Goal: Information Seeking & Learning: Check status

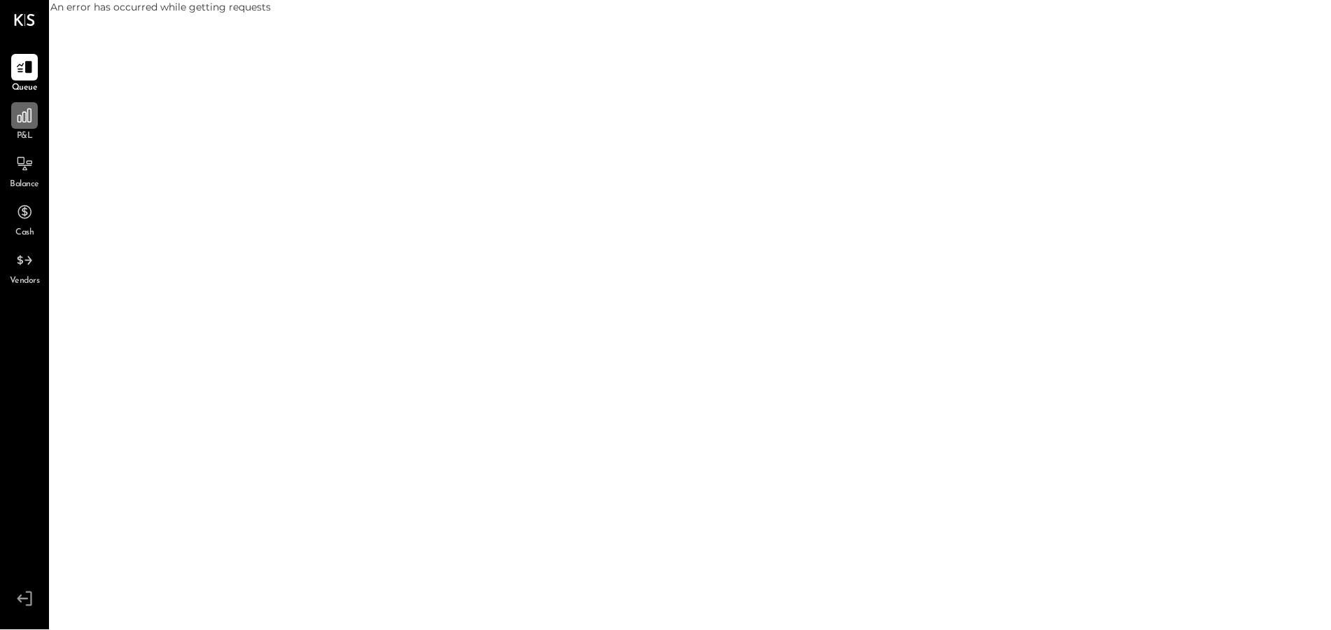
click at [25, 129] on div at bounding box center [24, 115] width 27 height 27
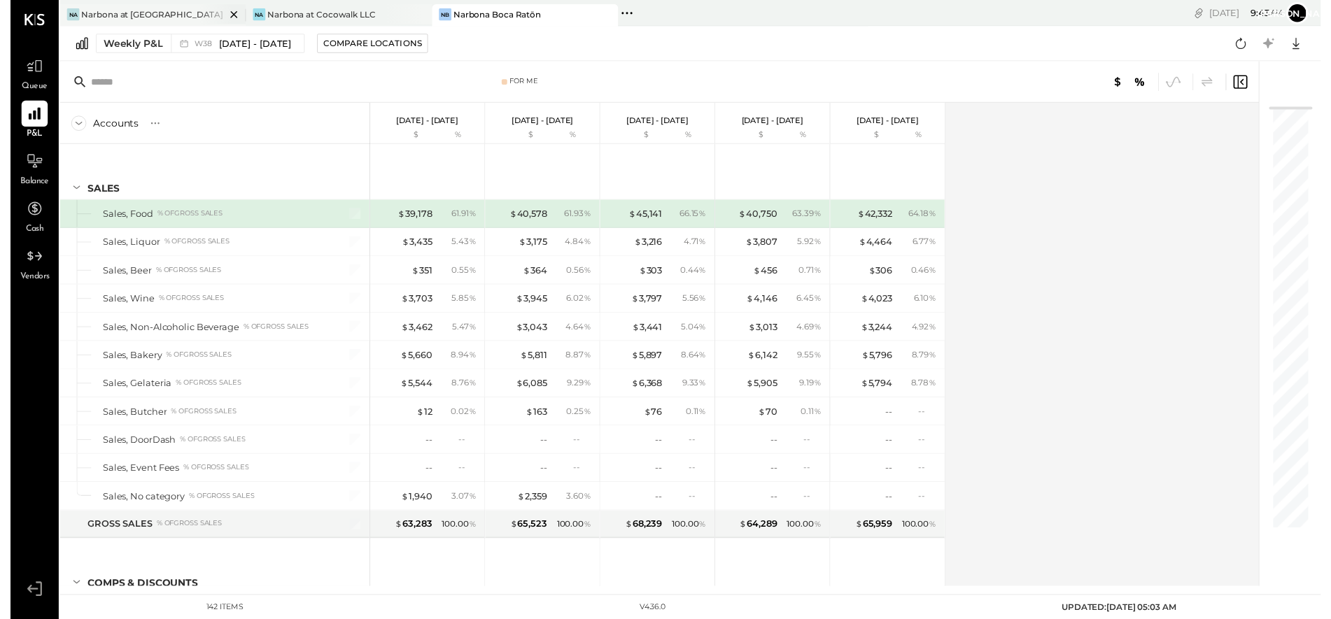
click at [143, 12] on div "Narbona at [GEOGRAPHIC_DATA] LLC" at bounding box center [145, 14] width 146 height 12
click at [312, 15] on div "Narbona at Cocowalk LLC" at bounding box center [316, 14] width 110 height 12
click at [311, 12] on div "Narbona at Cocowalk LLC" at bounding box center [316, 14] width 110 height 12
click at [476, 12] on div "Narbona Boca Ratōn" at bounding box center [494, 14] width 89 height 12
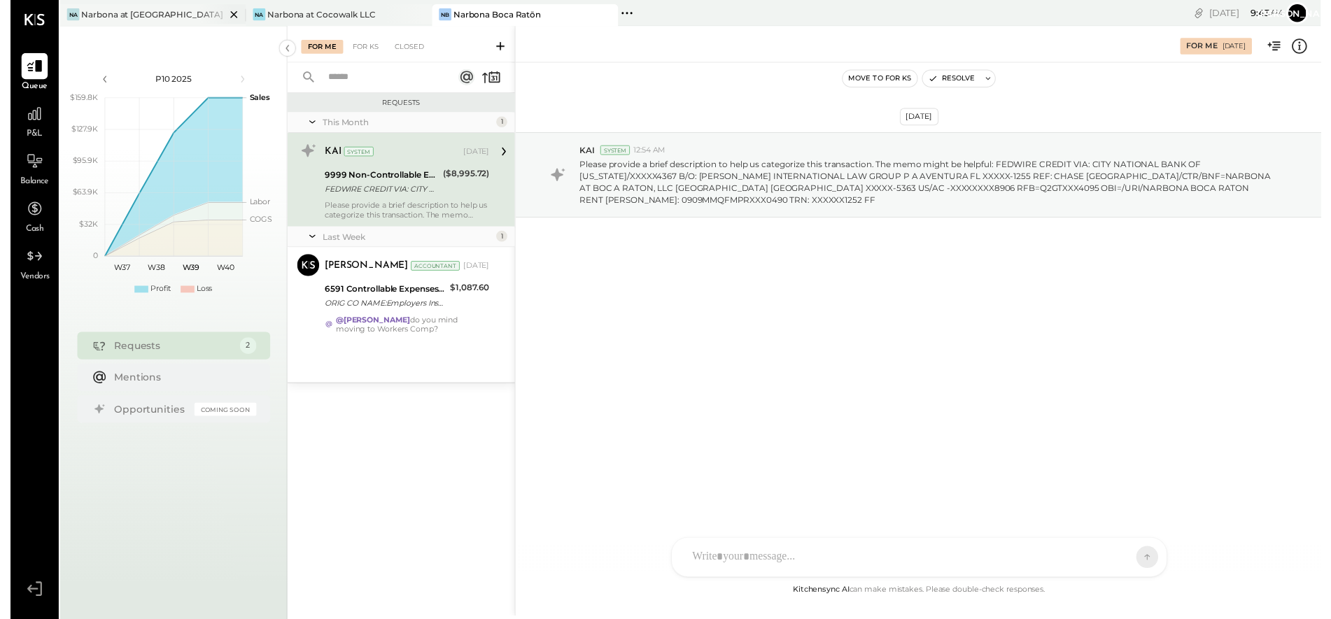
click at [99, 12] on div "Narbona at [GEOGRAPHIC_DATA] LLC" at bounding box center [145, 14] width 146 height 12
click at [97, 15] on div "Narbona at [GEOGRAPHIC_DATA] LLC" at bounding box center [145, 14] width 146 height 12
click at [165, 14] on div "Narbona at [GEOGRAPHIC_DATA] LLC" at bounding box center [145, 14] width 146 height 12
click at [485, 19] on div "Narbona Boca Ratōn" at bounding box center [494, 14] width 89 height 12
click at [297, 14] on div "Narbona at Cocowalk LLC" at bounding box center [316, 14] width 110 height 12
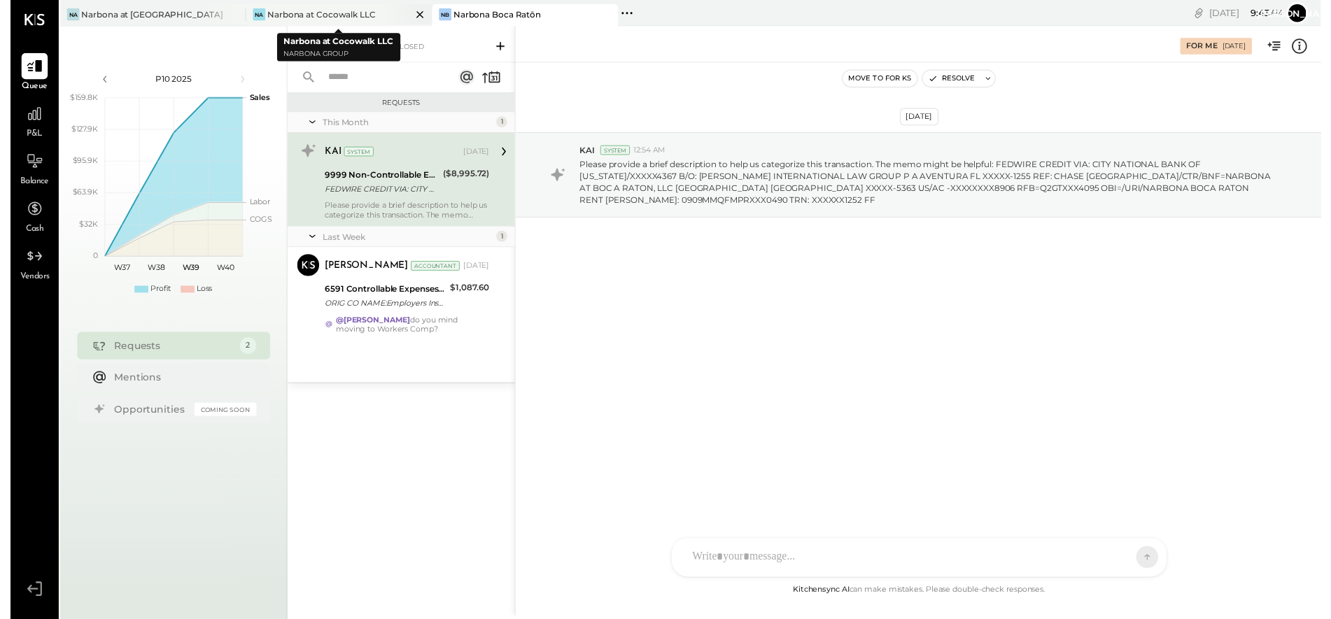
click at [295, 13] on div "Narbona at Cocowalk LLC" at bounding box center [316, 14] width 110 height 12
click at [30, 124] on icon at bounding box center [24, 115] width 18 height 18
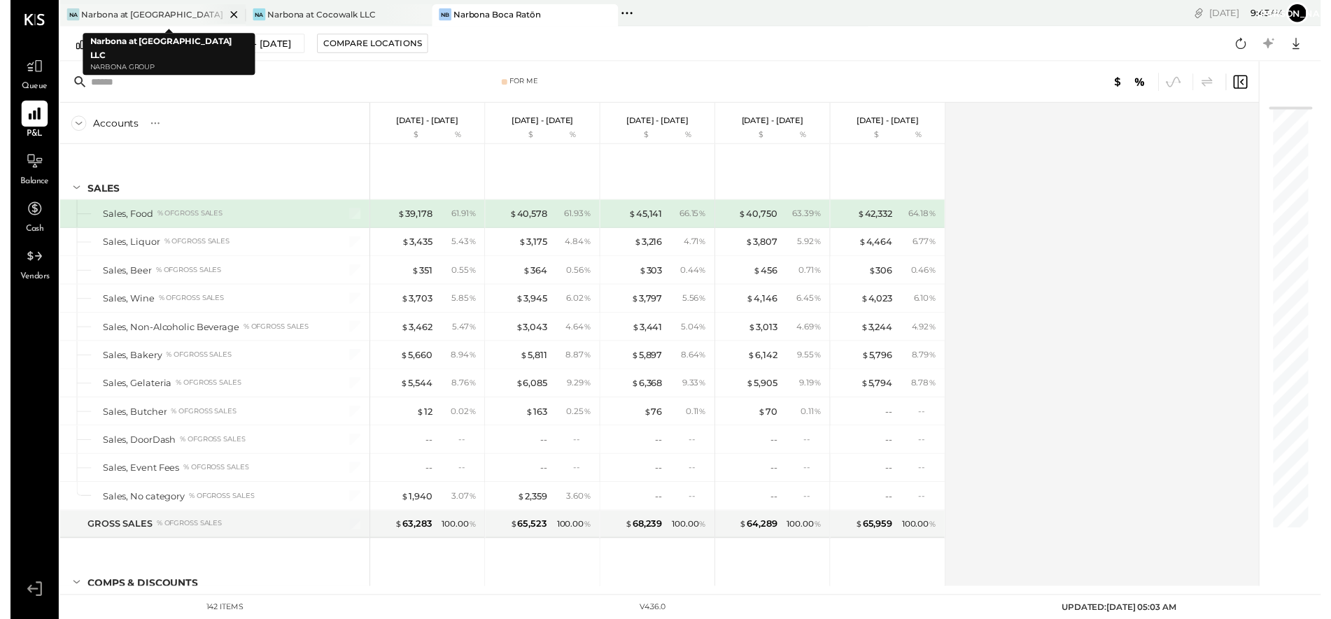
click at [122, 14] on div "Narbona at [GEOGRAPHIC_DATA] LLC" at bounding box center [145, 14] width 146 height 12
click at [121, 17] on div "Narbona at [GEOGRAPHIC_DATA] LLC" at bounding box center [145, 14] width 146 height 12
click at [119, 17] on div "Narbona at [GEOGRAPHIC_DATA] LLC" at bounding box center [145, 14] width 146 height 12
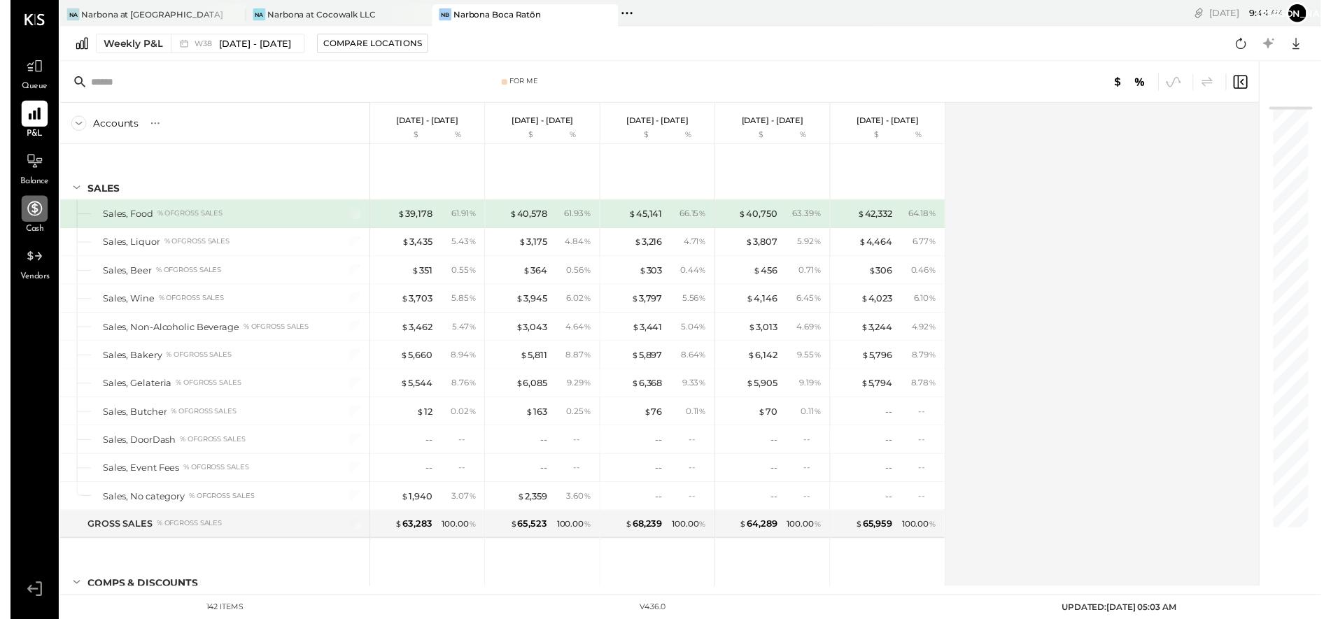
click at [24, 223] on div at bounding box center [24, 212] width 27 height 27
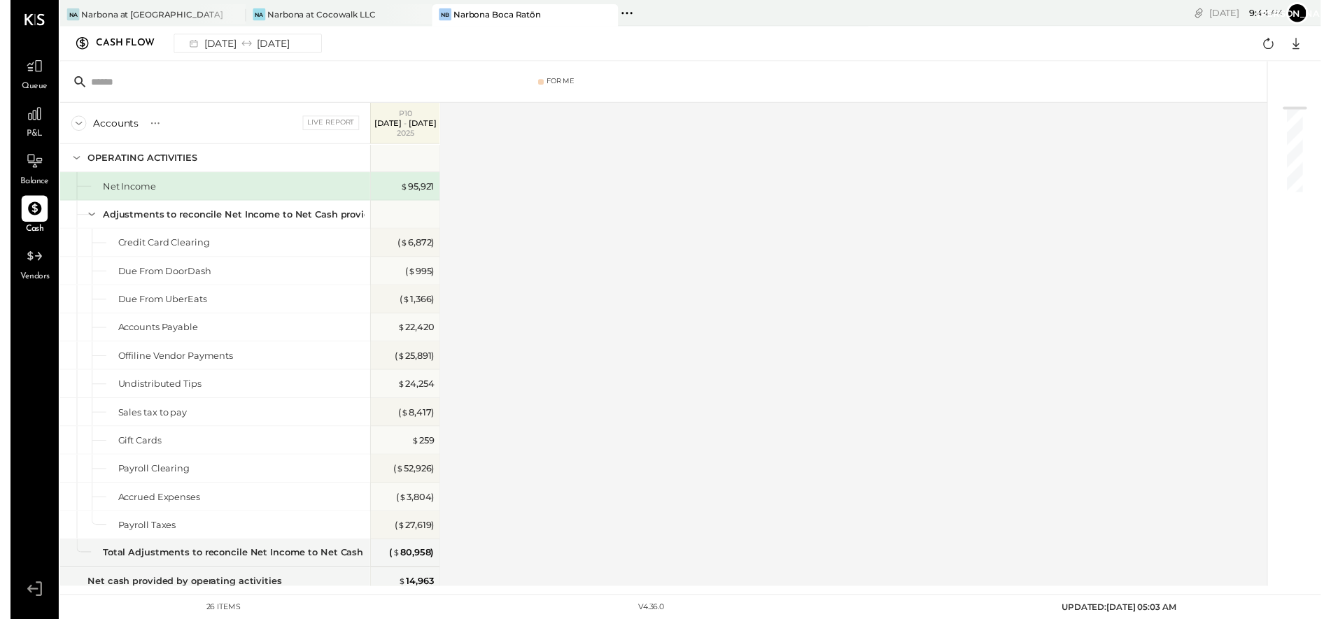
click at [27, 135] on span "P&L" at bounding box center [25, 136] width 16 height 13
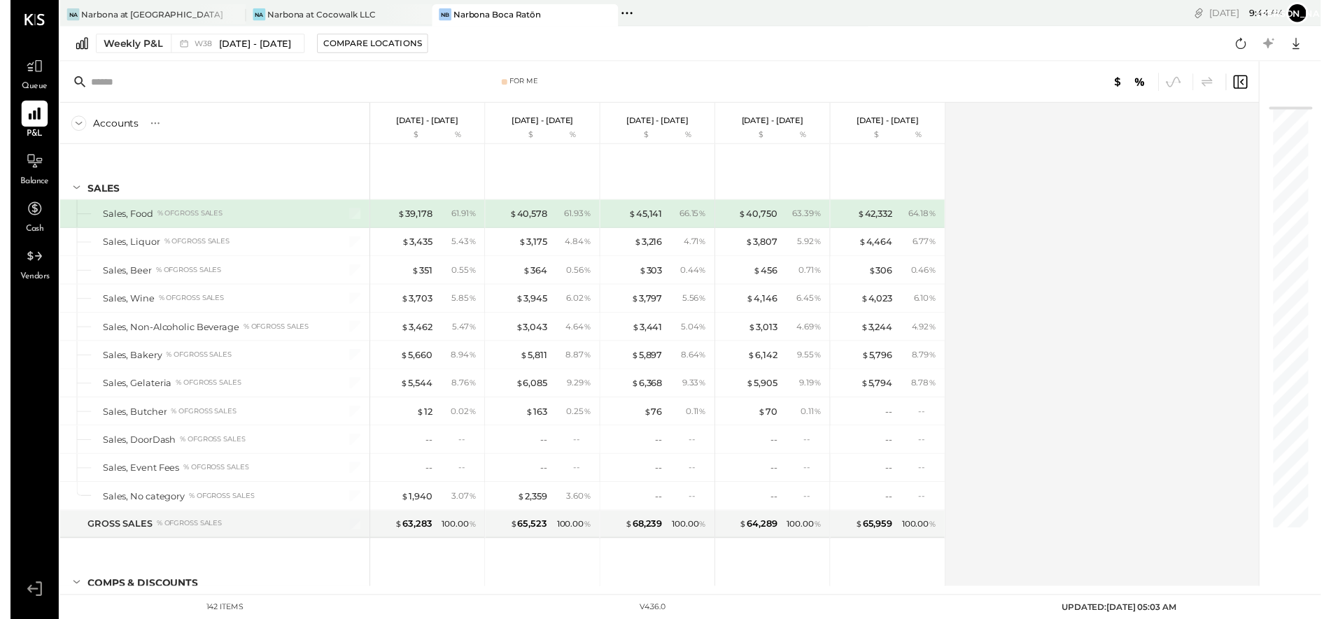
click at [20, 22] on icon at bounding box center [25, 20] width 20 height 12
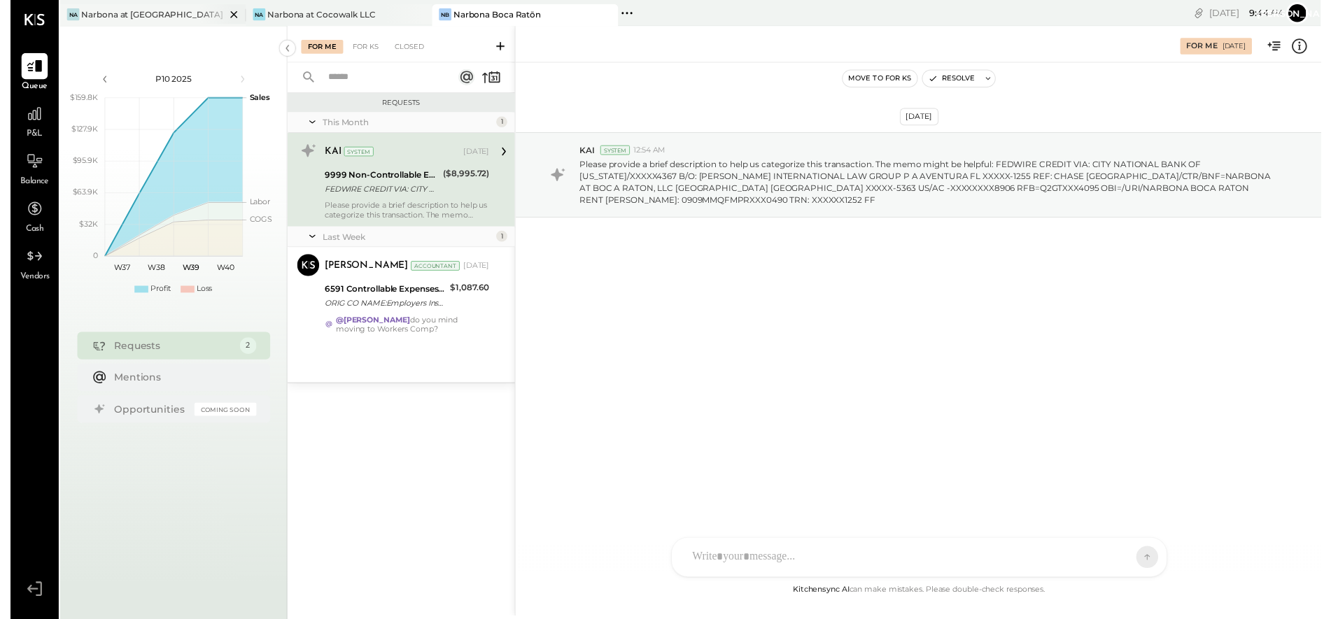
click at [94, 15] on div "Narbona at [GEOGRAPHIC_DATA] LLC" at bounding box center [145, 14] width 146 height 12
click at [299, 17] on div "Narbona at Cocowalk LLC" at bounding box center [316, 14] width 110 height 12
click at [331, 10] on div "Narbona at Cocowalk LLC" at bounding box center [316, 14] width 110 height 12
